Goal: Task Accomplishment & Management: Manage account settings

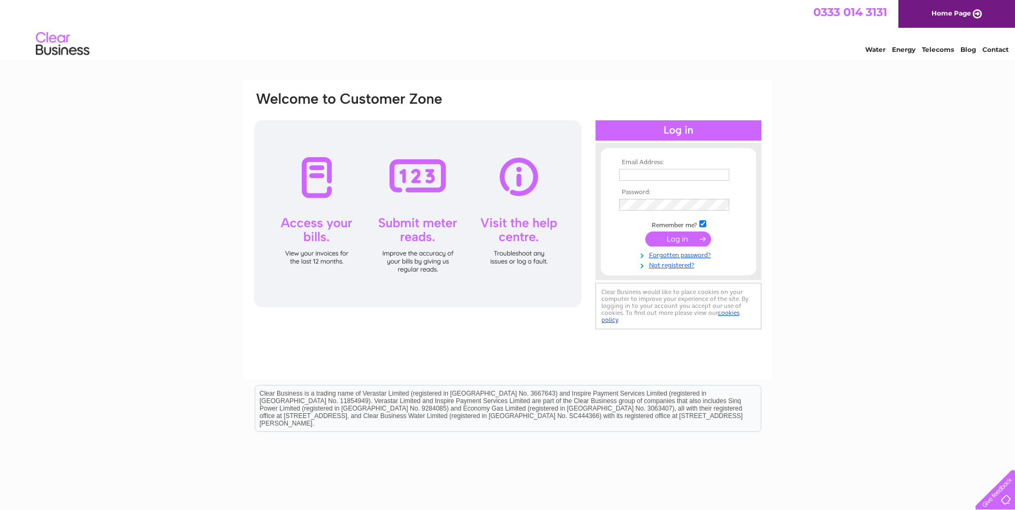
click at [673, 178] on input "text" at bounding box center [674, 175] width 110 height 12
type input "finance@rochcare.com"
click at [678, 238] on input "submit" at bounding box center [678, 240] width 66 height 15
click at [675, 239] on input "submit" at bounding box center [678, 239] width 66 height 15
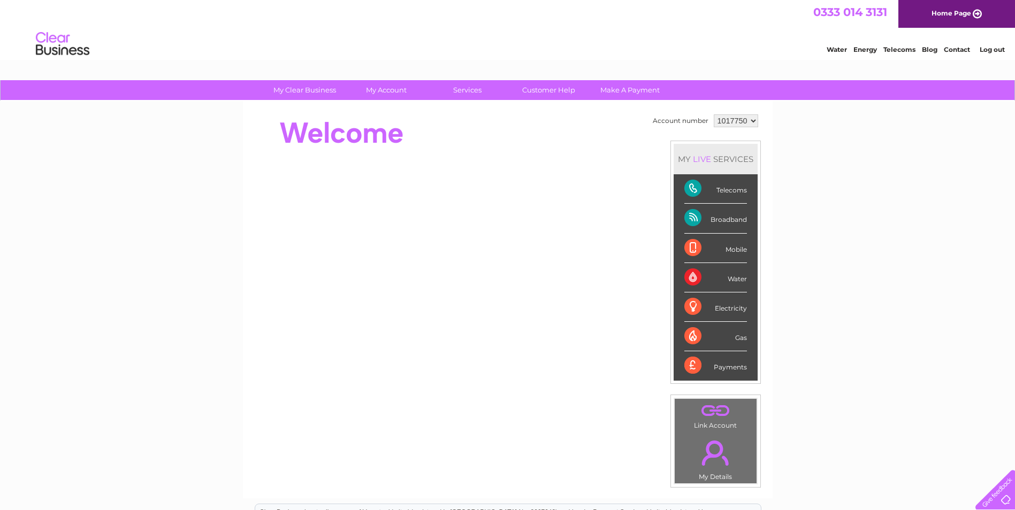
click at [1001, 497] on div at bounding box center [993, 488] width 44 height 44
click at [947, 12] on link "Home Page" at bounding box center [956, 14] width 117 height 28
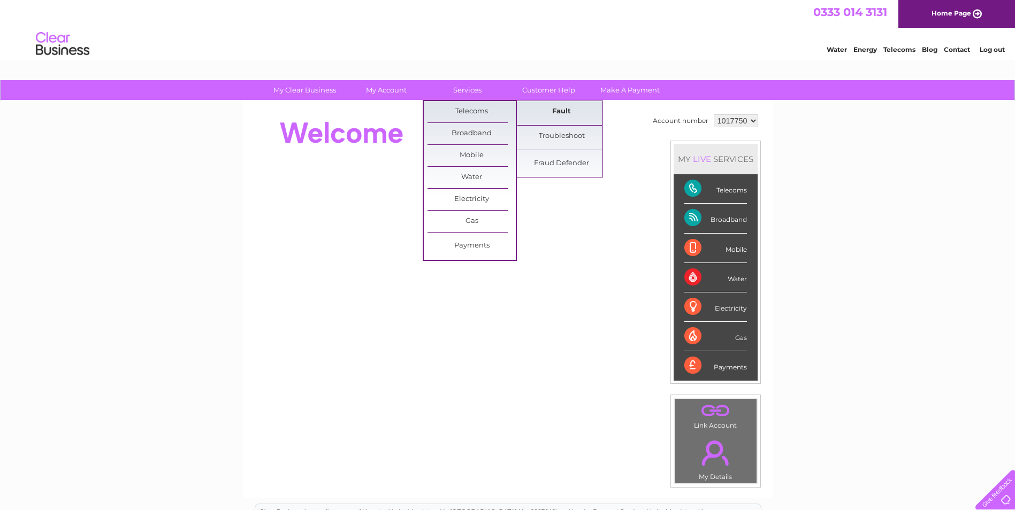
click at [564, 110] on link "Fault" at bounding box center [561, 111] width 88 height 21
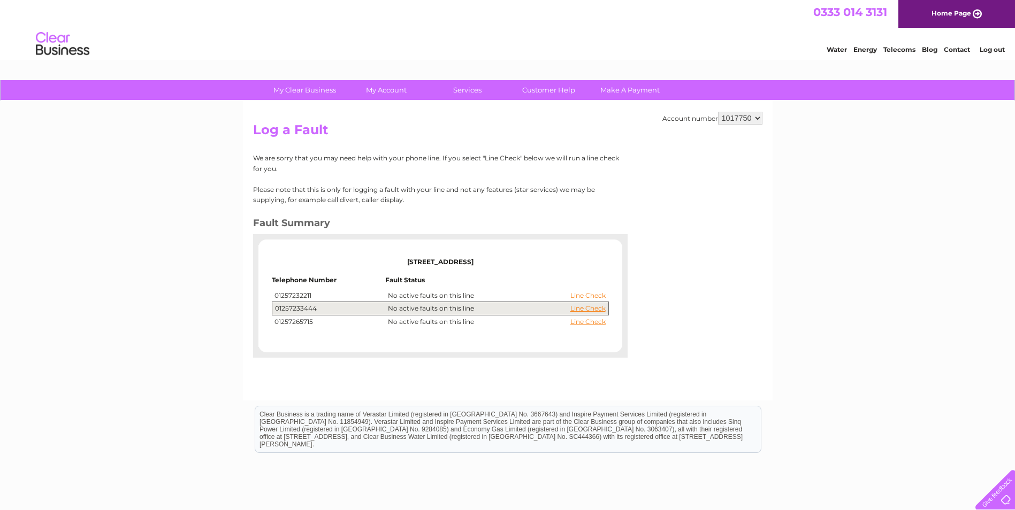
click at [589, 295] on link "Line Check" at bounding box center [587, 295] width 35 height 7
click at [586, 308] on link "Line Check" at bounding box center [587, 308] width 35 height 7
click at [587, 295] on link "Line Check" at bounding box center [587, 295] width 35 height 7
click at [583, 322] on link "Line Check" at bounding box center [587, 321] width 35 height 7
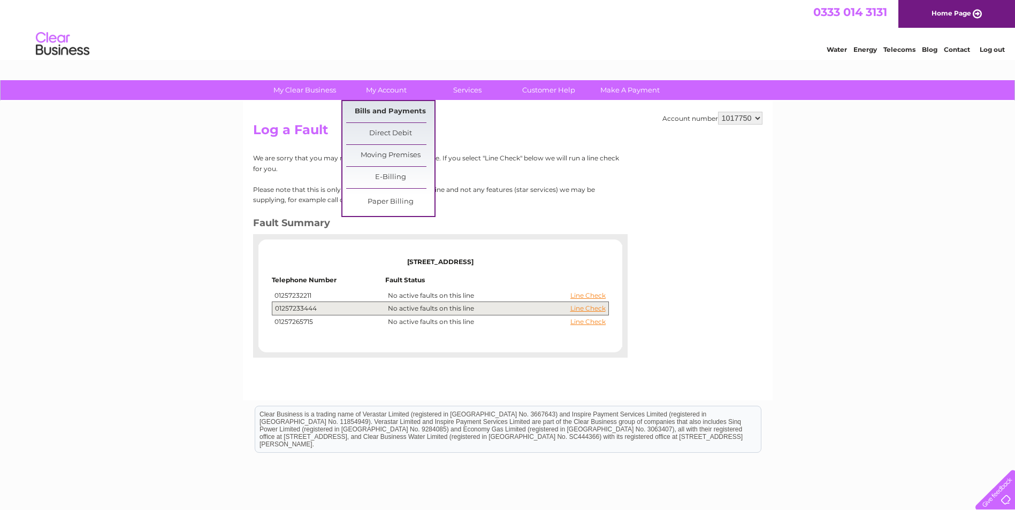
click at [379, 108] on link "Bills and Payments" at bounding box center [390, 111] width 88 height 21
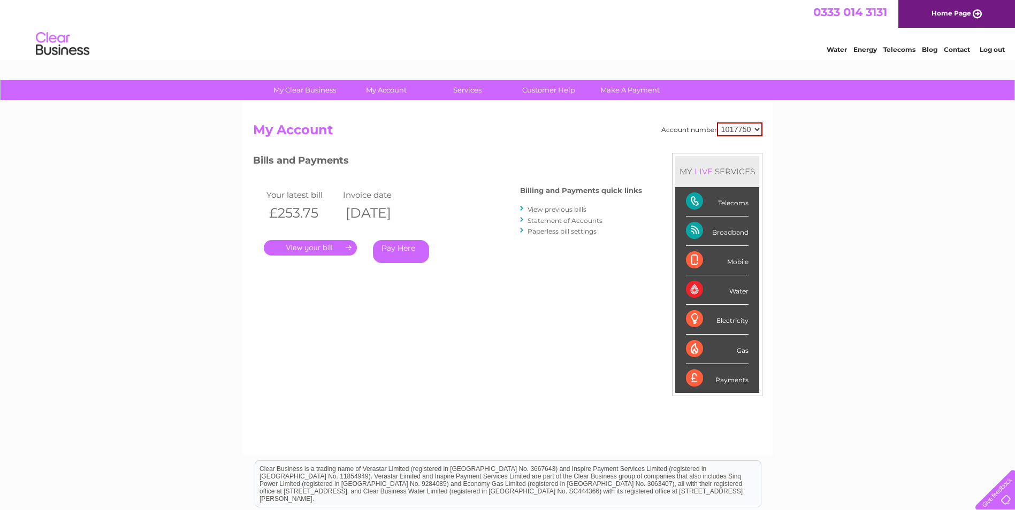
click at [307, 248] on link "." at bounding box center [310, 248] width 93 height 16
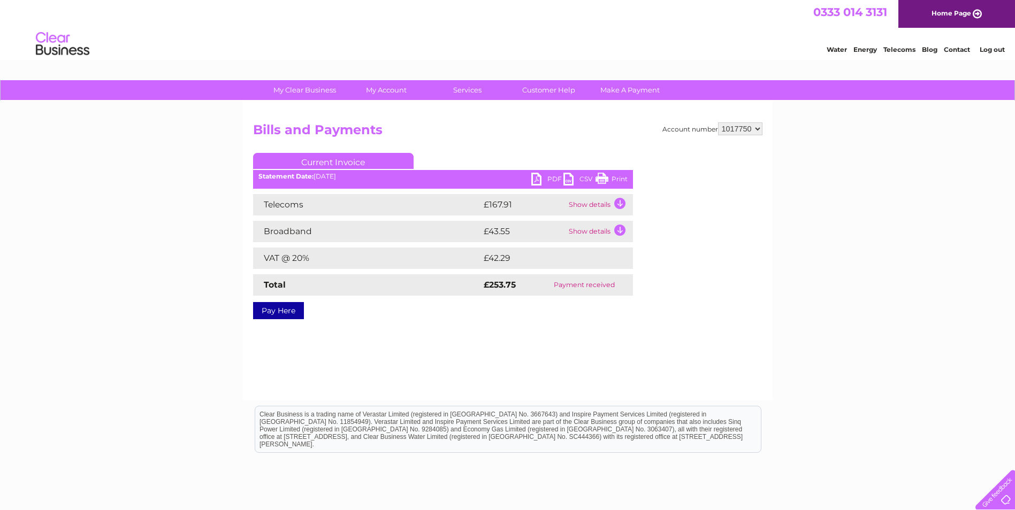
click at [550, 177] on link "PDF" at bounding box center [547, 181] width 32 height 16
